Goal: Task Accomplishment & Management: Manage account settings

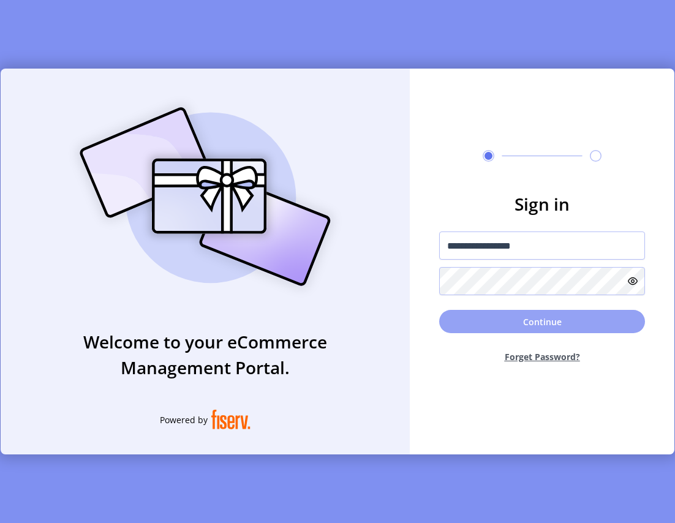
click at [516, 324] on button "Continue" at bounding box center [542, 321] width 206 height 23
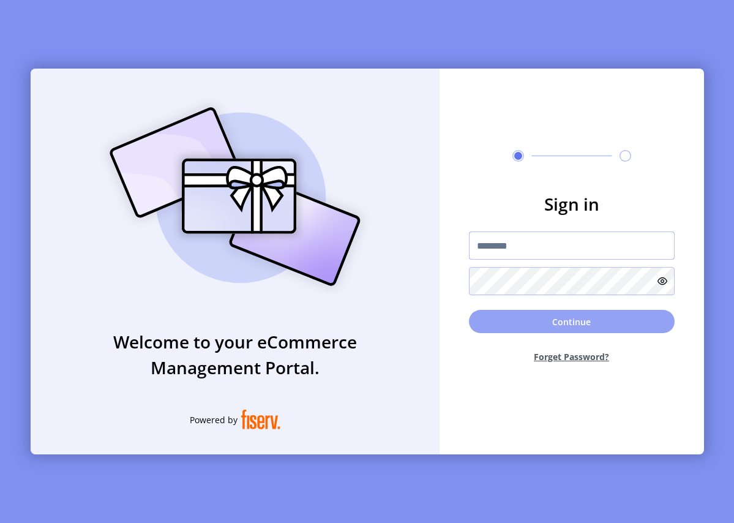
type input "**********"
click at [548, 316] on button "Continue" at bounding box center [572, 321] width 206 height 23
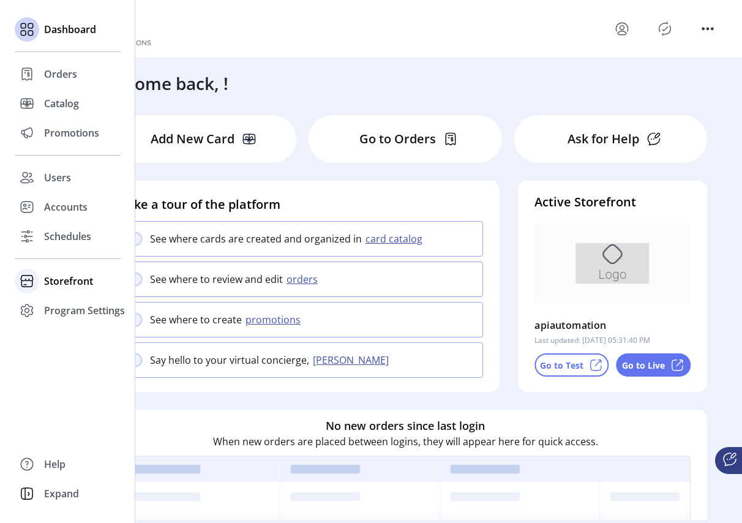
click at [57, 284] on span "Storefront" at bounding box center [68, 281] width 49 height 15
click at [75, 307] on span "Configuration" at bounding box center [76, 305] width 64 height 15
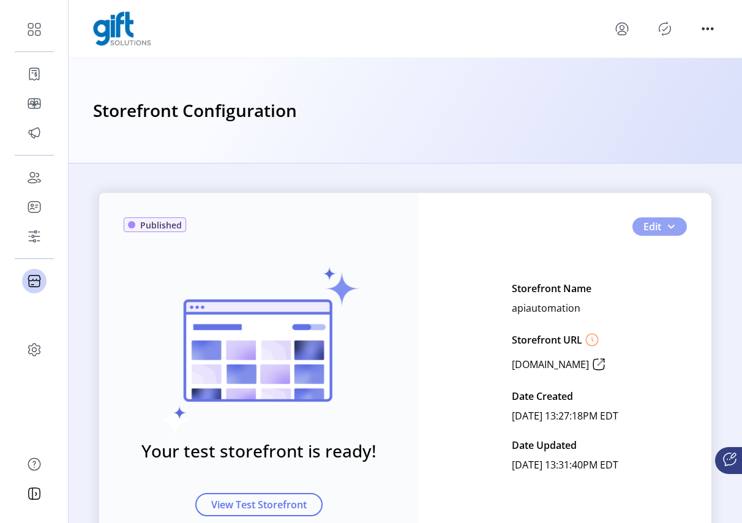
click at [676, 217] on button "Edit" at bounding box center [660, 226] width 55 height 18
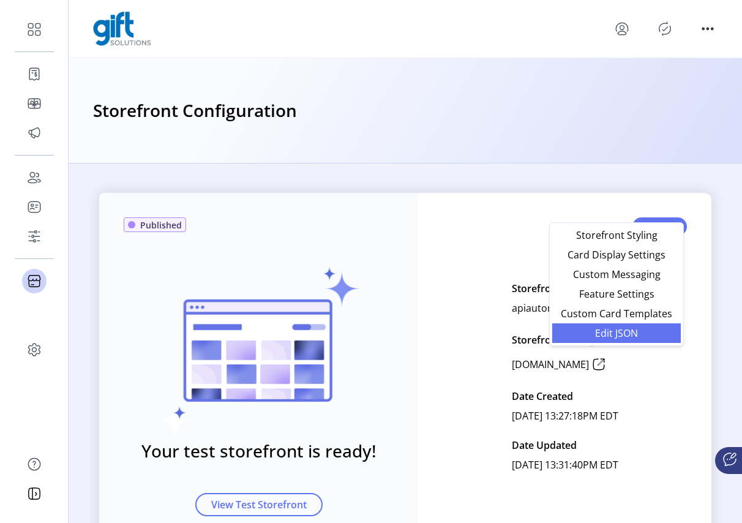
click at [608, 329] on span "Edit JSON" at bounding box center [617, 333] width 114 height 10
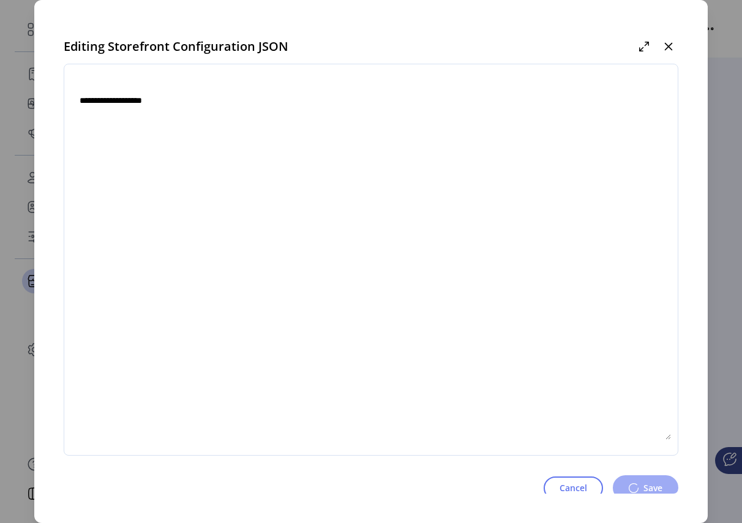
type textarea "**********"
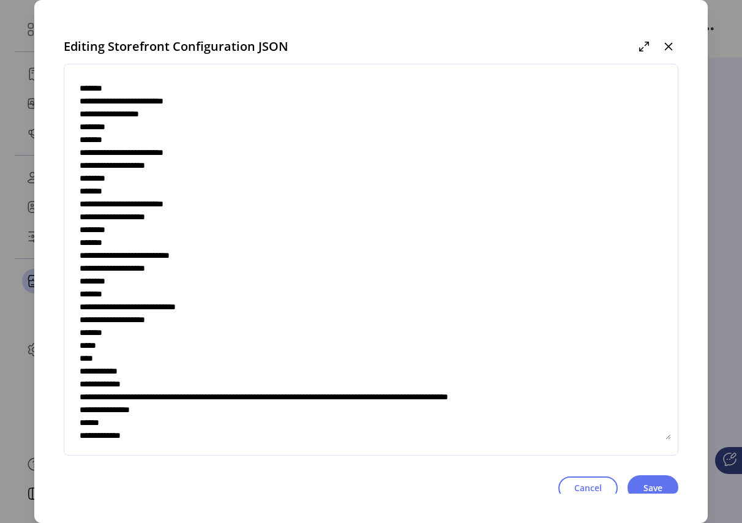
scroll to position [230, 0]
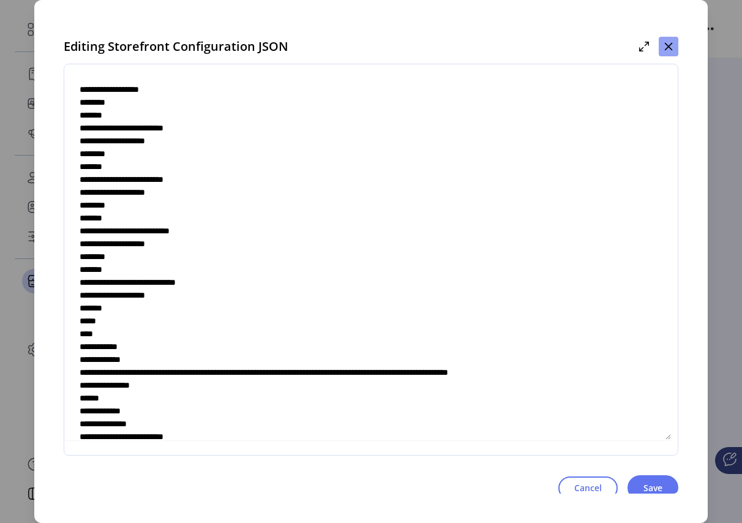
click at [676, 50] on button "button" at bounding box center [669, 47] width 20 height 20
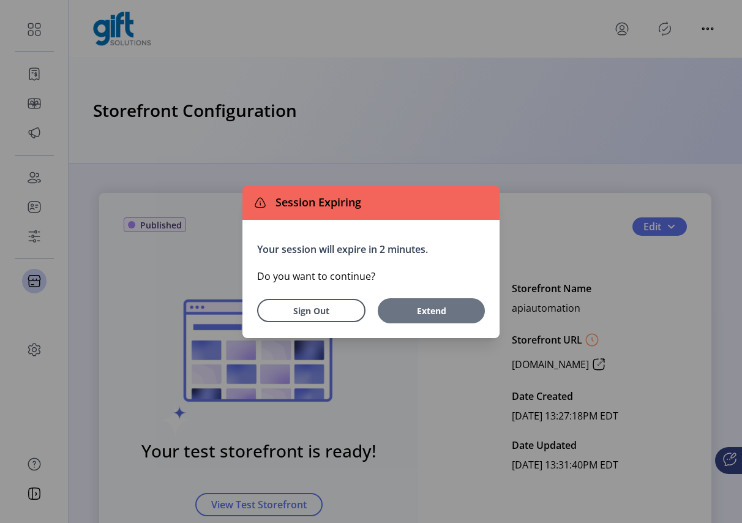
click at [432, 310] on span "Extend" at bounding box center [431, 310] width 95 height 13
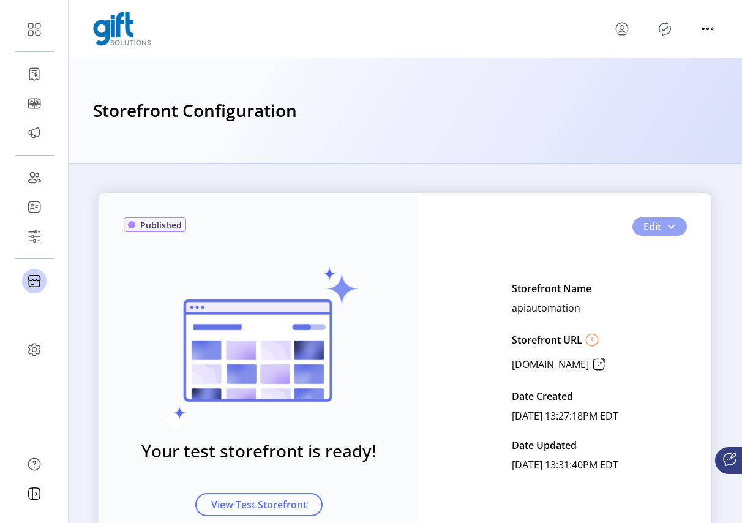
click at [676, 217] on button "Edit" at bounding box center [660, 226] width 55 height 18
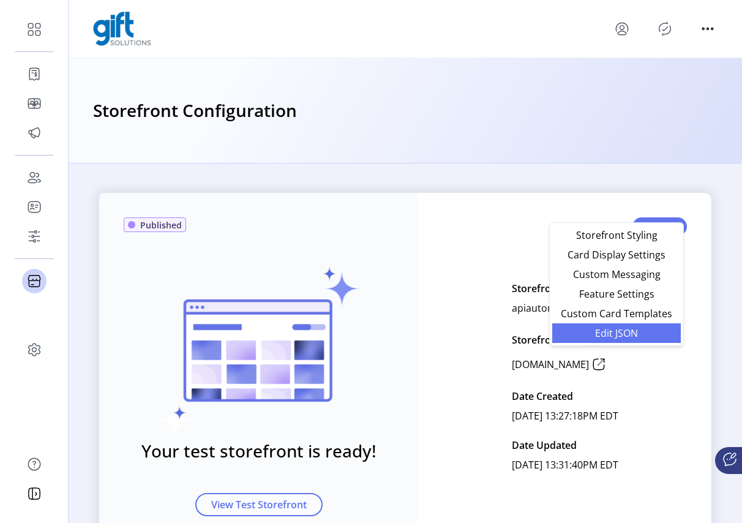
click at [631, 332] on span "Edit JSON" at bounding box center [617, 333] width 114 height 10
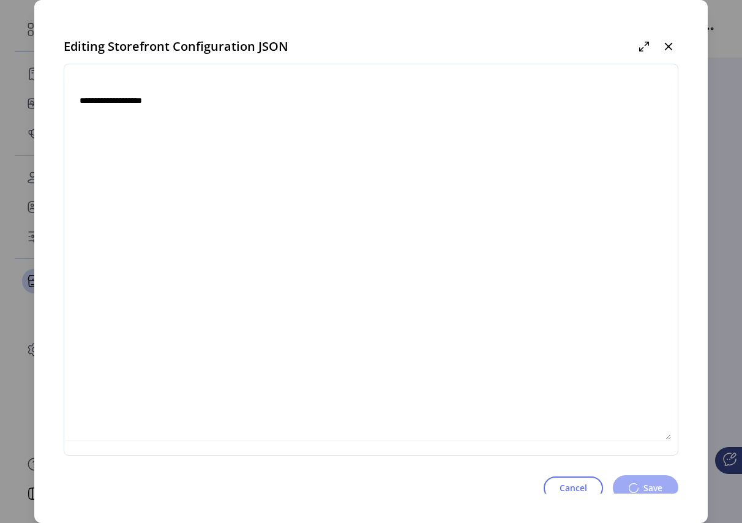
type textarea "**********"
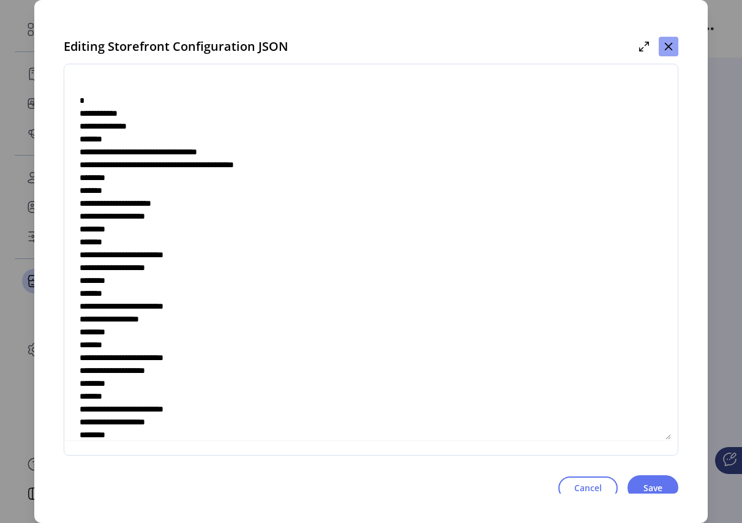
click at [666, 46] on icon "button" at bounding box center [669, 47] width 10 height 10
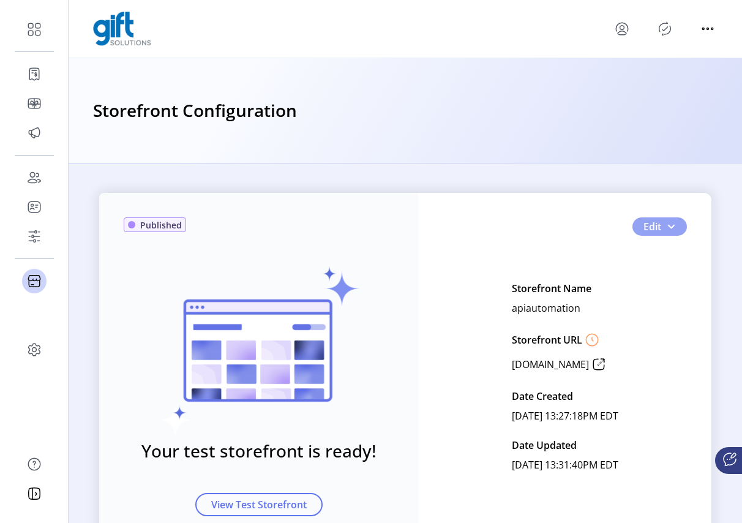
click at [677, 217] on button "Edit" at bounding box center [660, 226] width 55 height 18
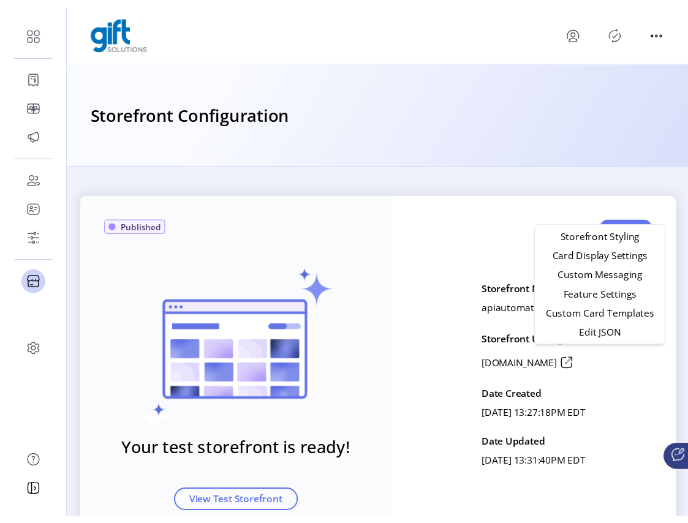
scroll to position [2, 0]
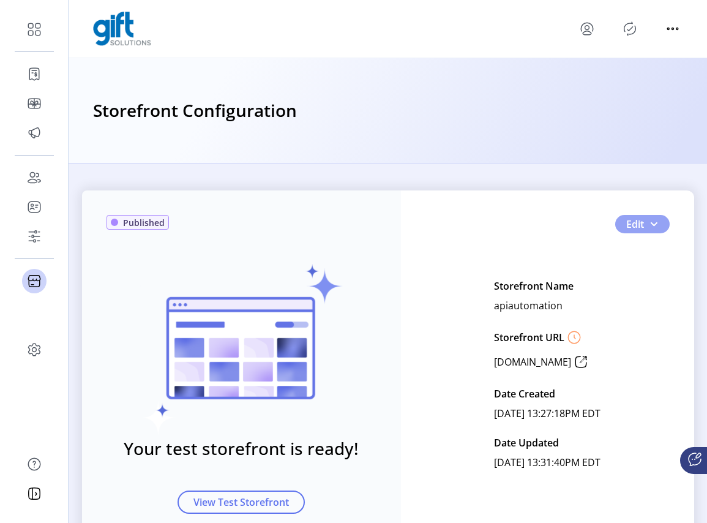
click at [656, 216] on button "Edit" at bounding box center [642, 224] width 55 height 18
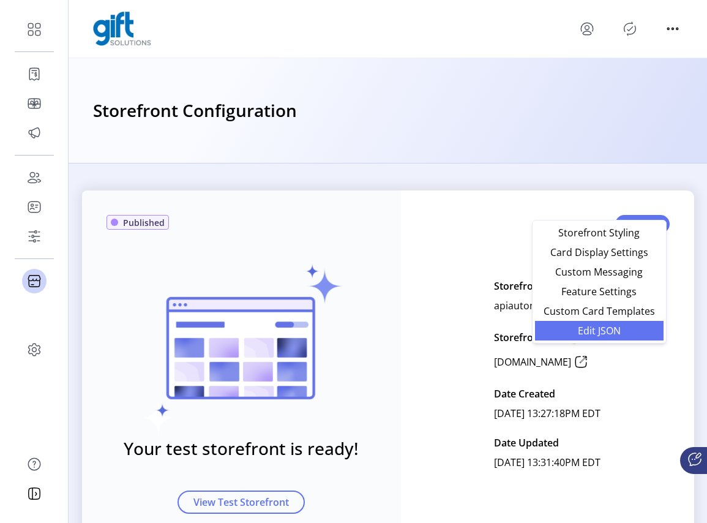
click at [593, 329] on span "Edit JSON" at bounding box center [600, 331] width 114 height 10
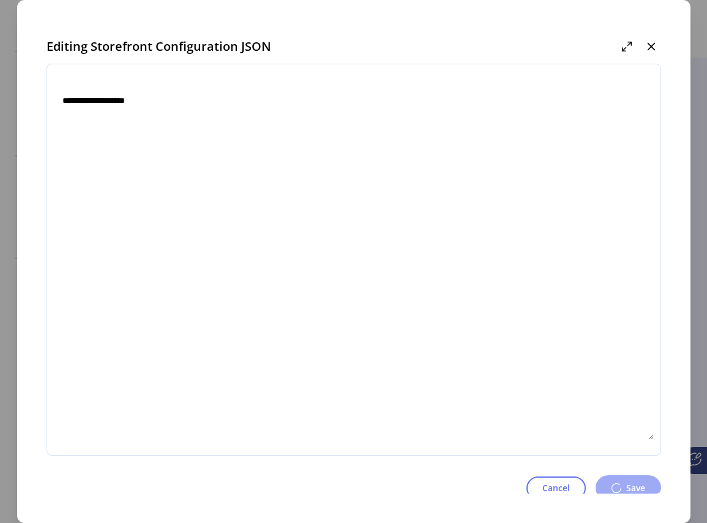
type textarea "**********"
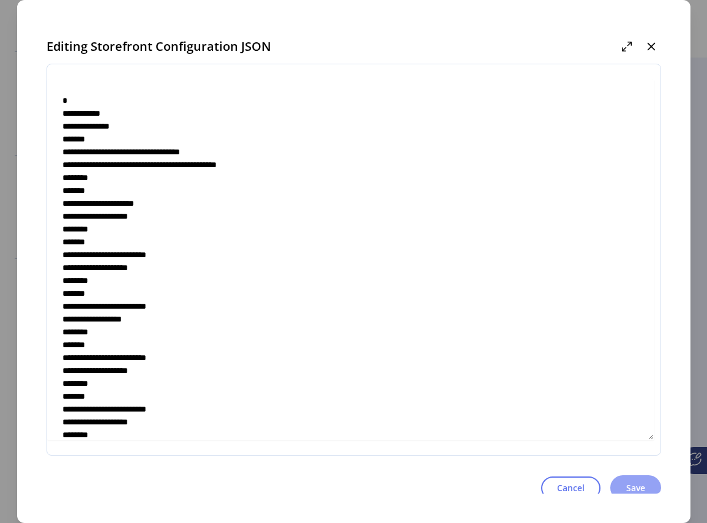
click at [618, 483] on button "Save" at bounding box center [636, 487] width 51 height 25
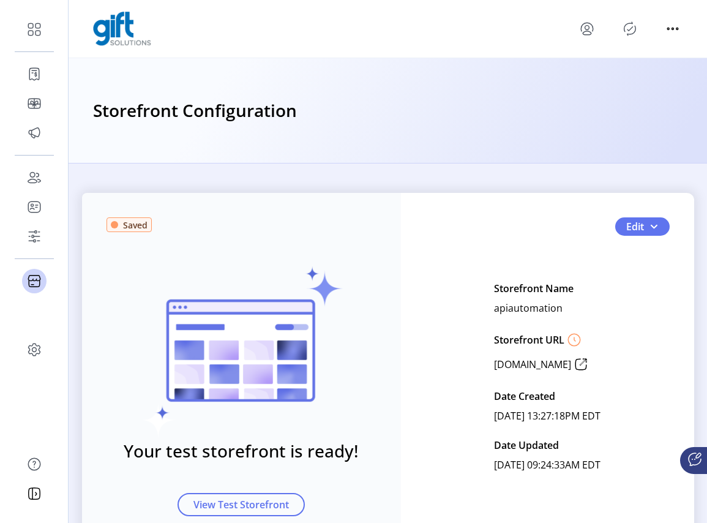
click at [625, 22] on icon "Publisher Panel" at bounding box center [631, 28] width 12 height 13
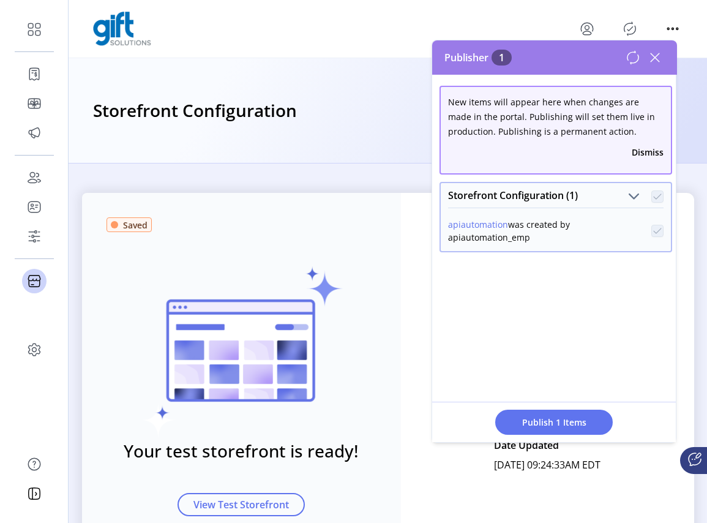
click at [659, 62] on icon at bounding box center [655, 58] width 20 height 20
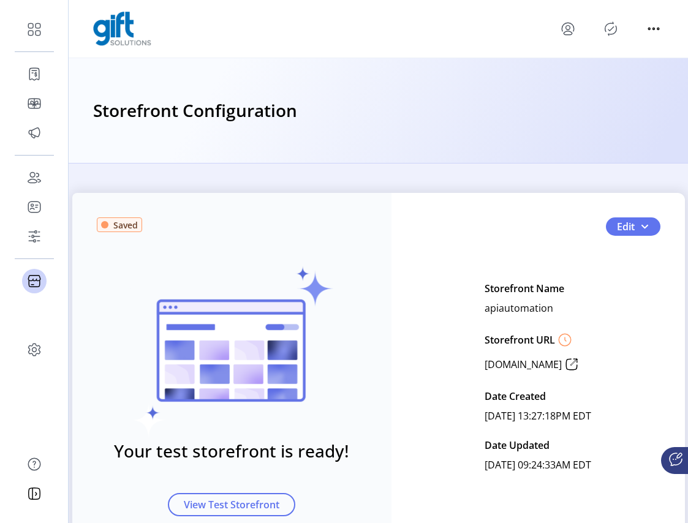
click at [609, 21] on icon "Publisher Panel" at bounding box center [611, 29] width 20 height 20
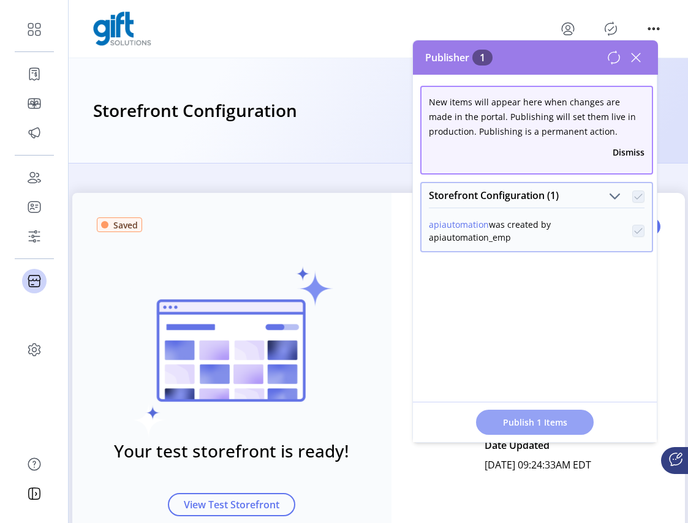
click at [547, 418] on span "Publish 1 Items" at bounding box center [535, 422] width 86 height 13
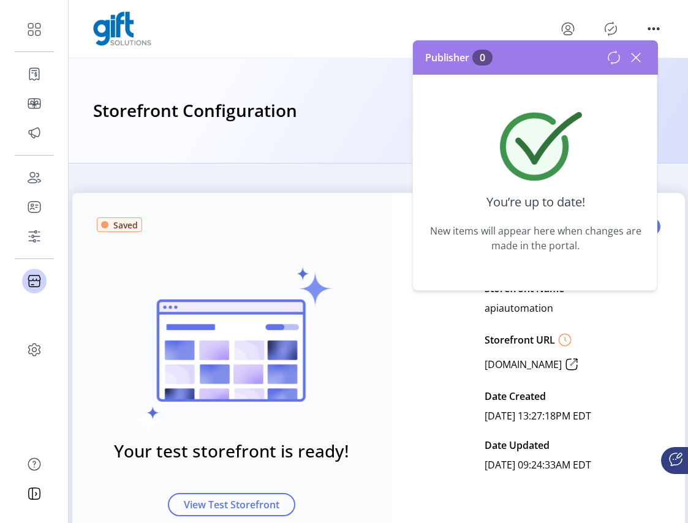
click at [636, 61] on icon at bounding box center [636, 58] width 20 height 20
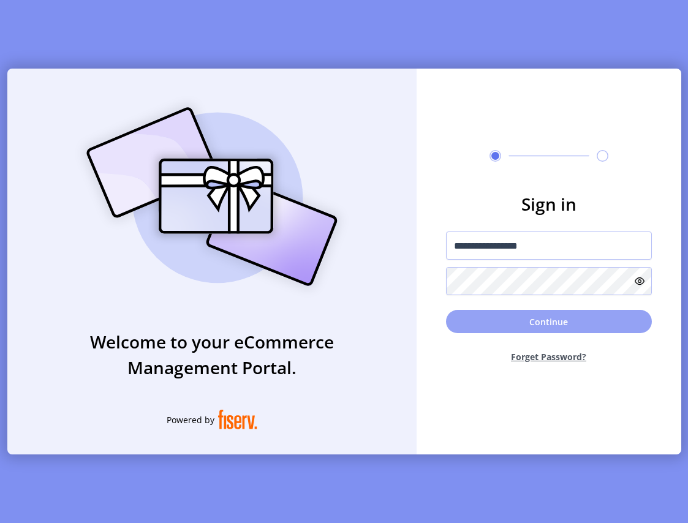
click at [516, 327] on button "Continue" at bounding box center [549, 321] width 206 height 23
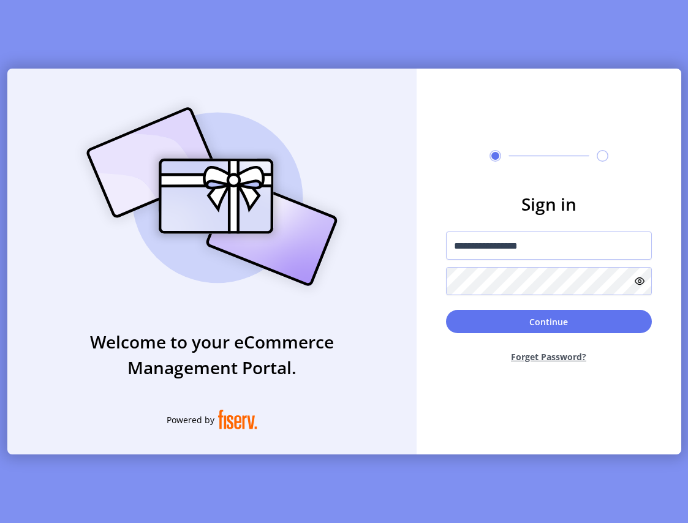
click at [549, 334] on div "Continue Forget Password?" at bounding box center [549, 341] width 206 height 63
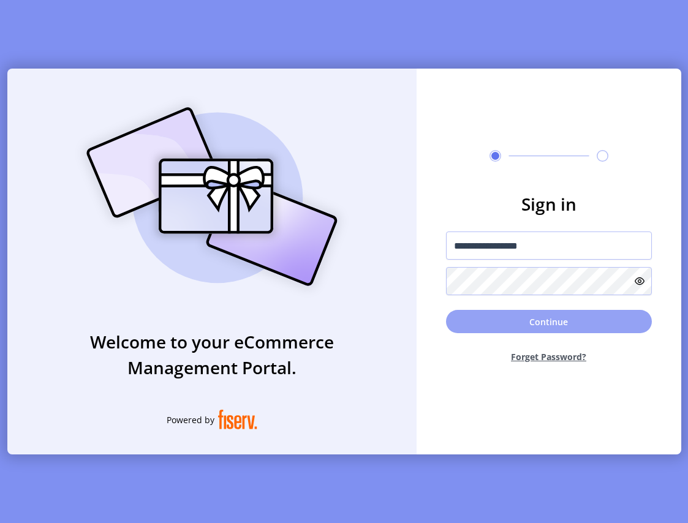
click at [550, 331] on button "Continue" at bounding box center [549, 321] width 206 height 23
